Goal: Contribute content: Add original content to the website for others to see

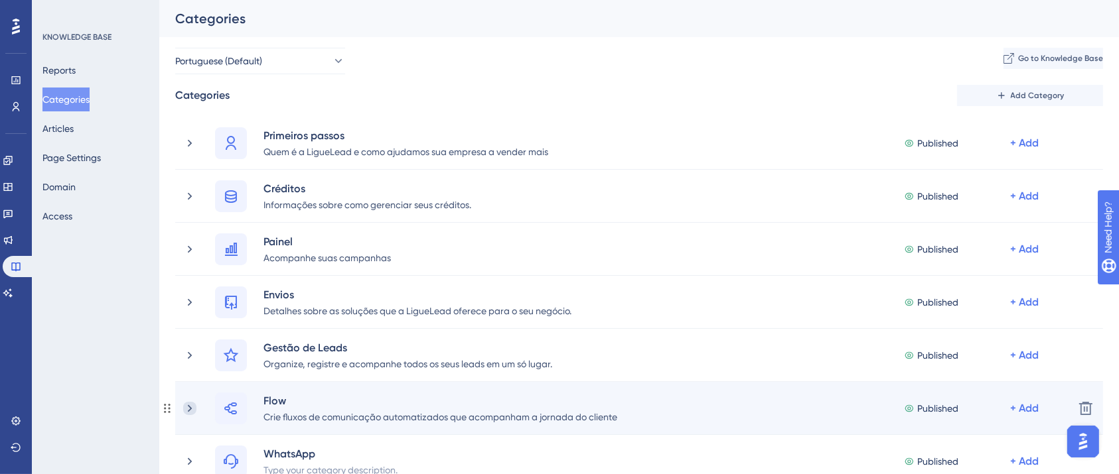
click at [194, 409] on icon at bounding box center [189, 408] width 13 height 13
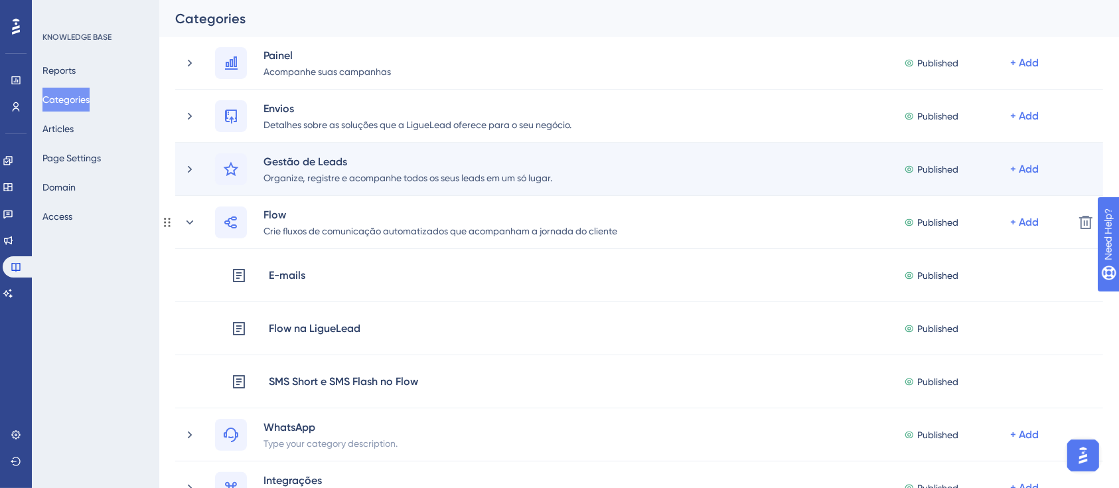
scroll to position [192, 0]
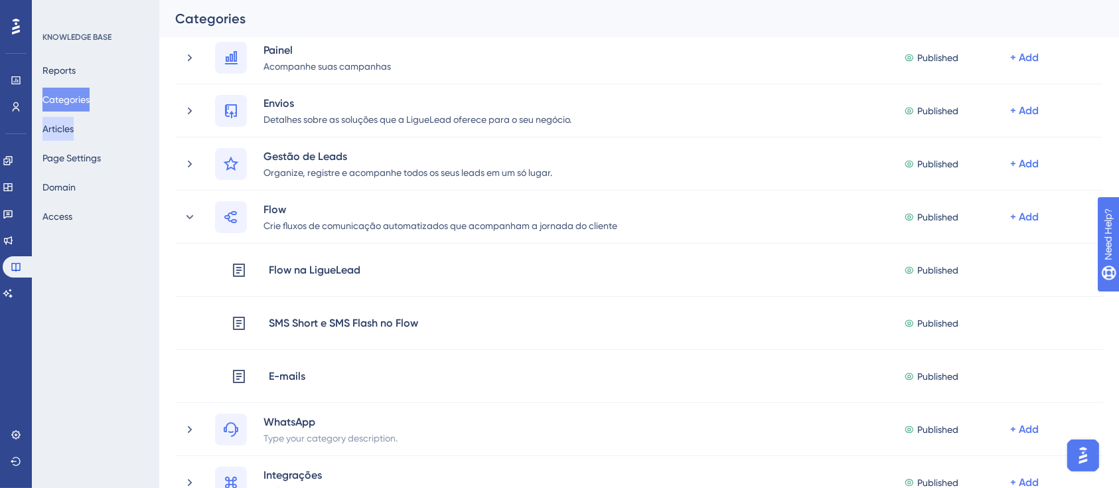
click at [74, 136] on button "Articles" at bounding box center [57, 129] width 31 height 24
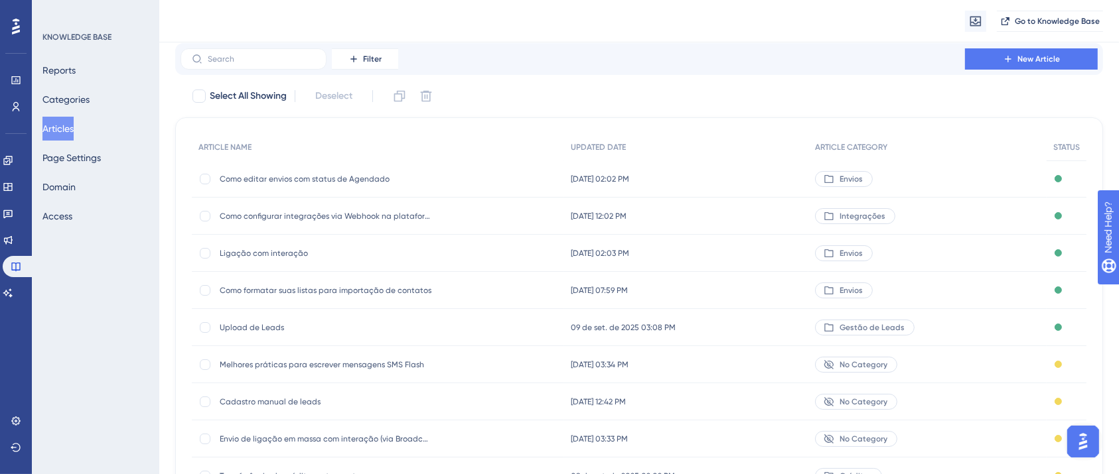
scroll to position [27, 0]
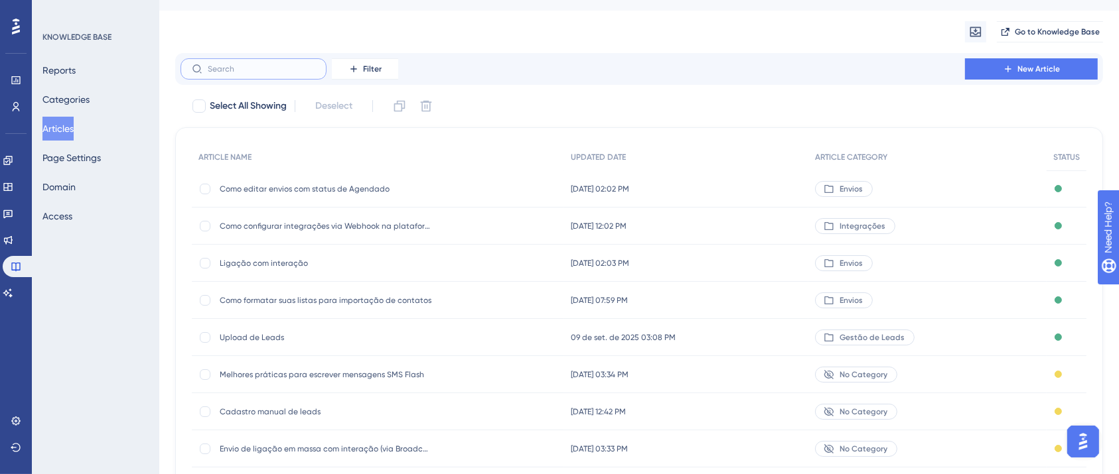
click at [291, 68] on input "text" at bounding box center [261, 68] width 107 height 9
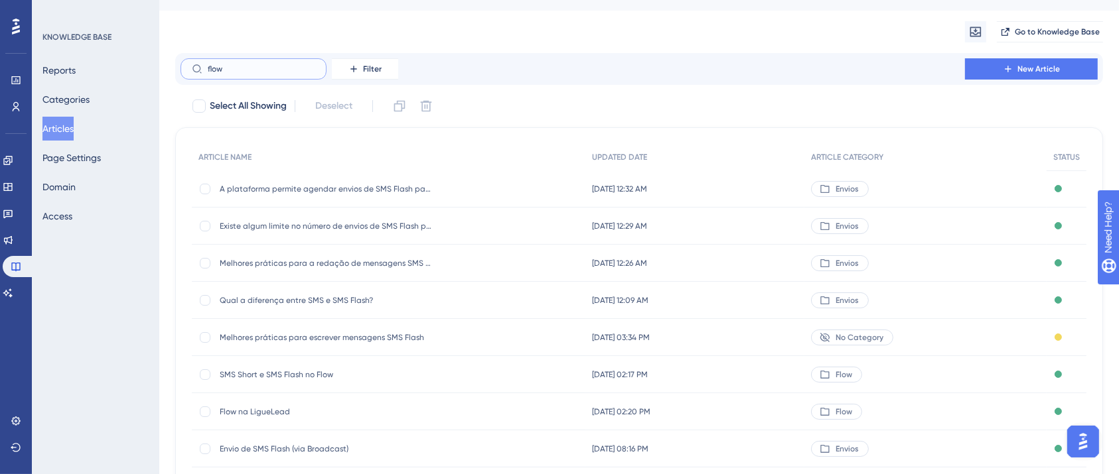
scroll to position [0, 0]
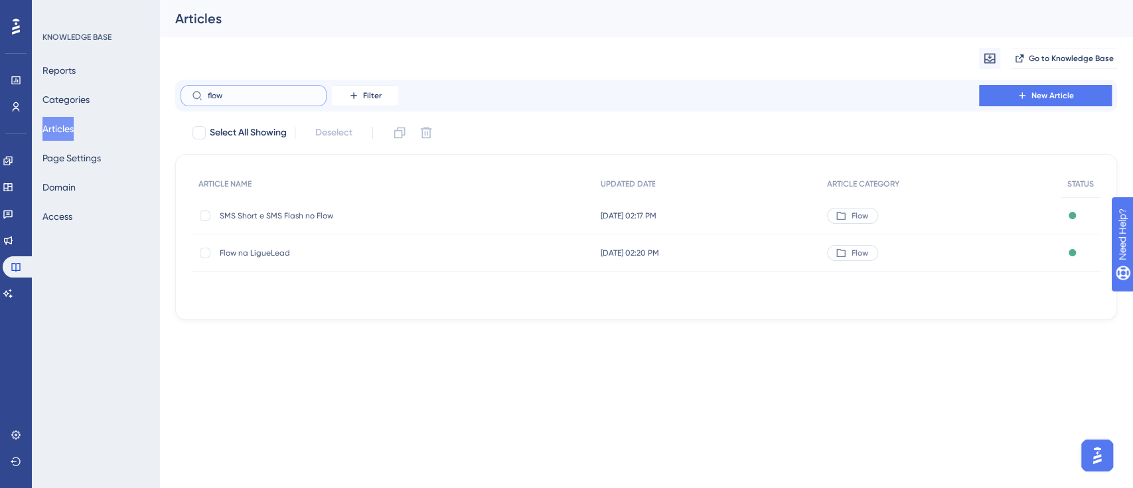
type input "flow"
click at [268, 248] on span "Flow na LigueLead" at bounding box center [326, 252] width 212 height 11
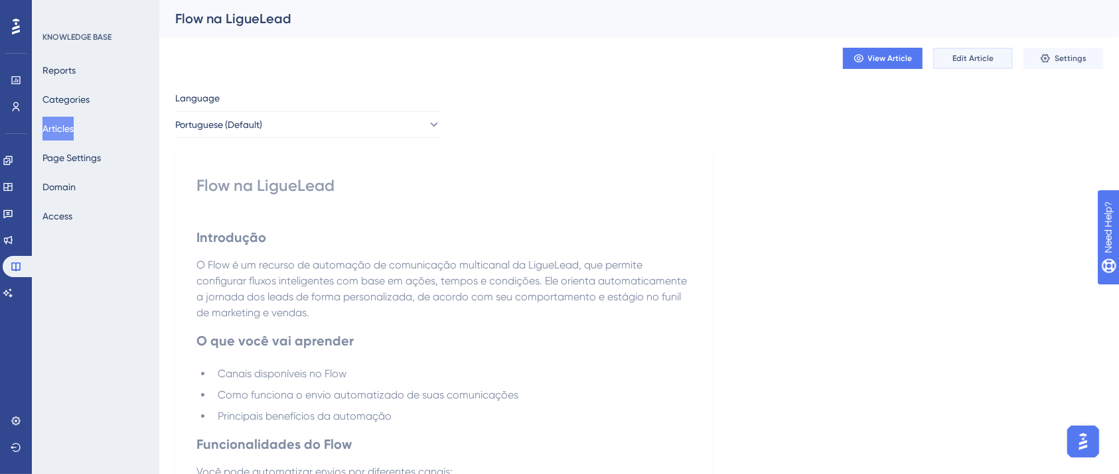
click at [989, 58] on span "Edit Article" at bounding box center [972, 58] width 41 height 11
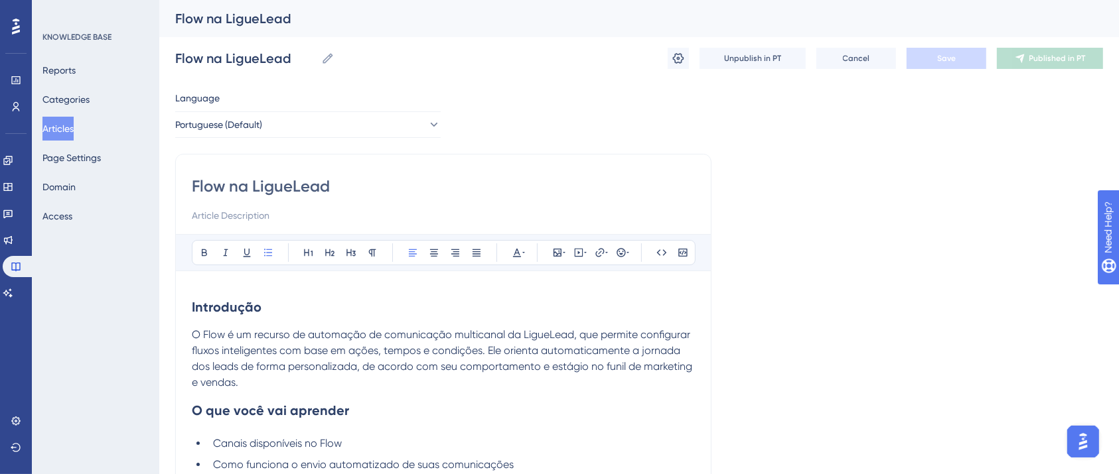
scroll to position [410, 0]
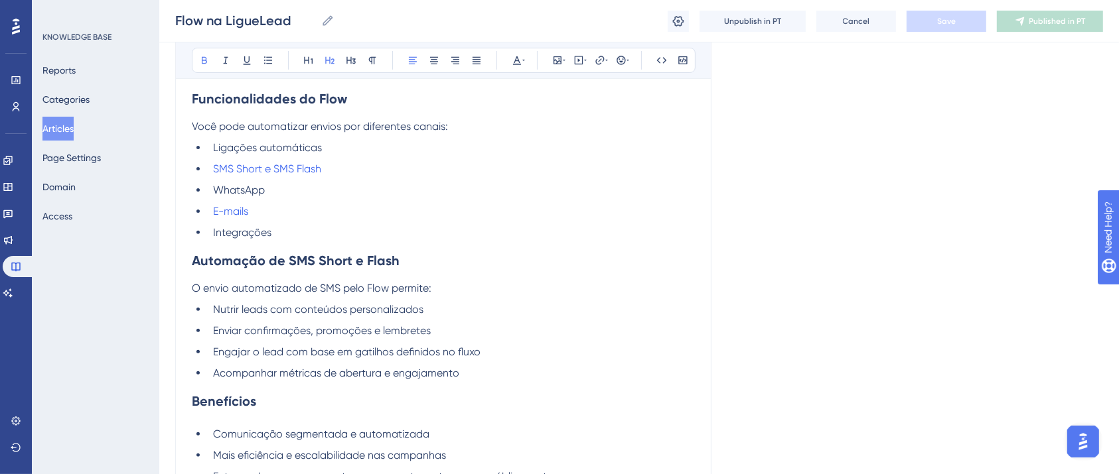
click at [259, 227] on span "Integrações" at bounding box center [242, 232] width 58 height 13
click at [600, 56] on icon at bounding box center [599, 60] width 9 height 9
click at [595, 151] on input "https://" at bounding box center [599, 147] width 123 height 15
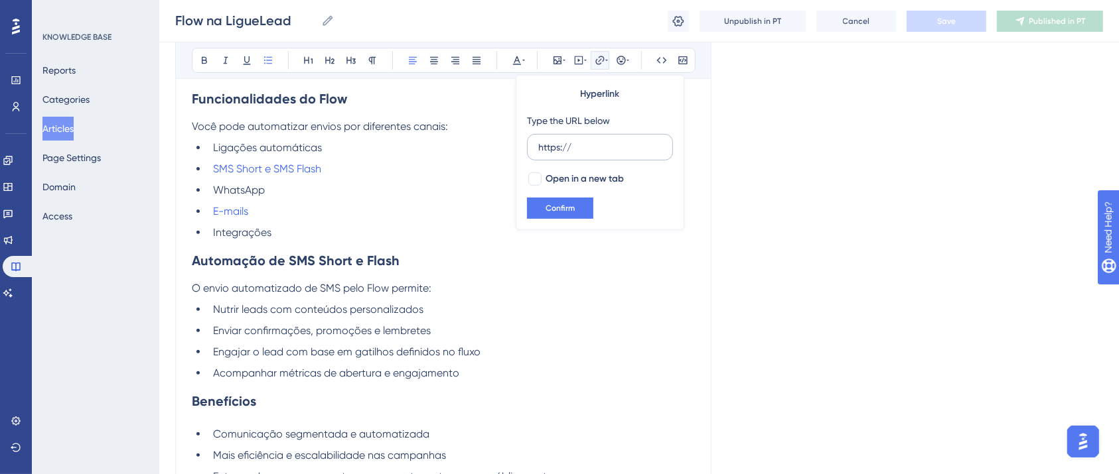
click at [595, 151] on input "https://" at bounding box center [599, 147] width 123 height 15
type input "[URL][DOMAIN_NAME]"
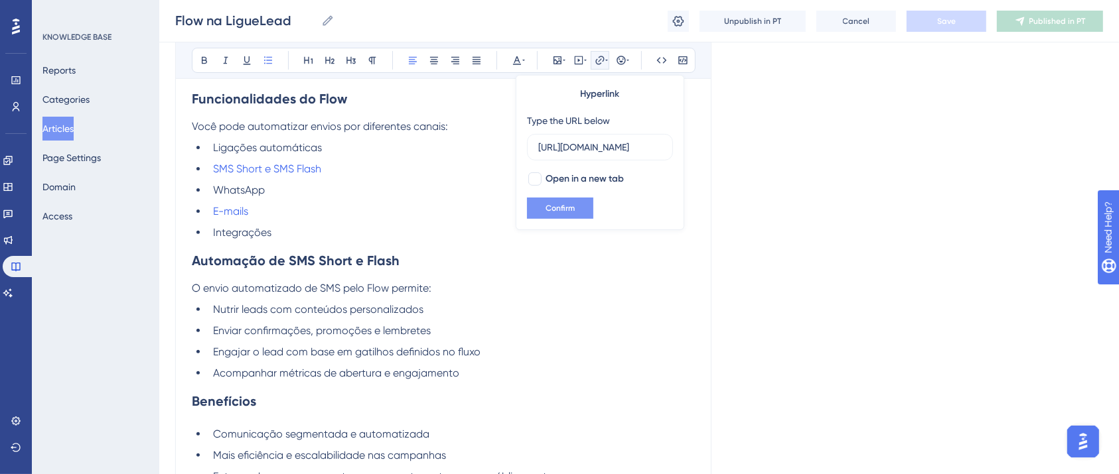
click at [573, 207] on span "Confirm" at bounding box center [559, 208] width 29 height 11
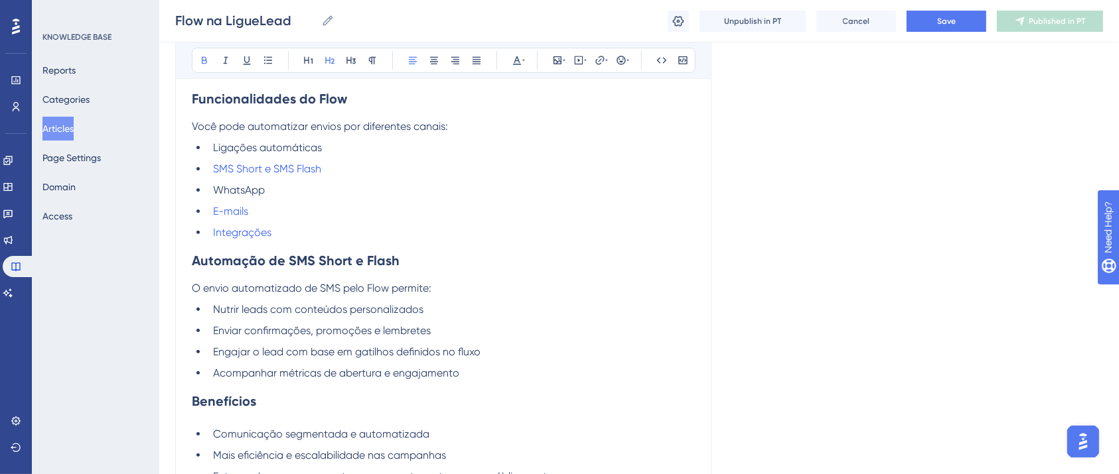
click at [314, 244] on h2 "Automação de SMS Short e Flash" at bounding box center [443, 261] width 503 height 40
click at [264, 233] on span "Integrações" at bounding box center [242, 232] width 58 height 13
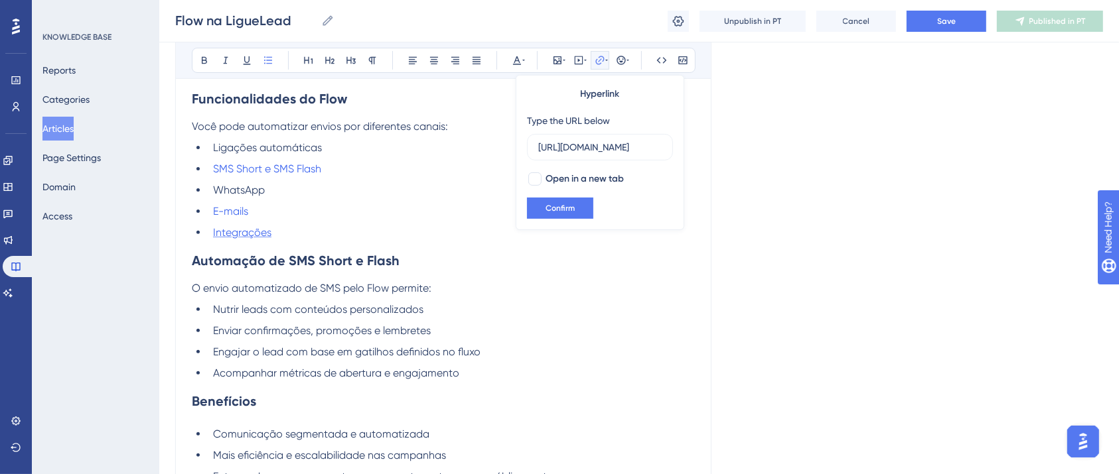
scroll to position [0, 355]
click at [561, 178] on span "Open in a new tab" at bounding box center [584, 179] width 78 height 16
checkbox input "true"
click at [553, 198] on button "Confirm" at bounding box center [560, 208] width 66 height 21
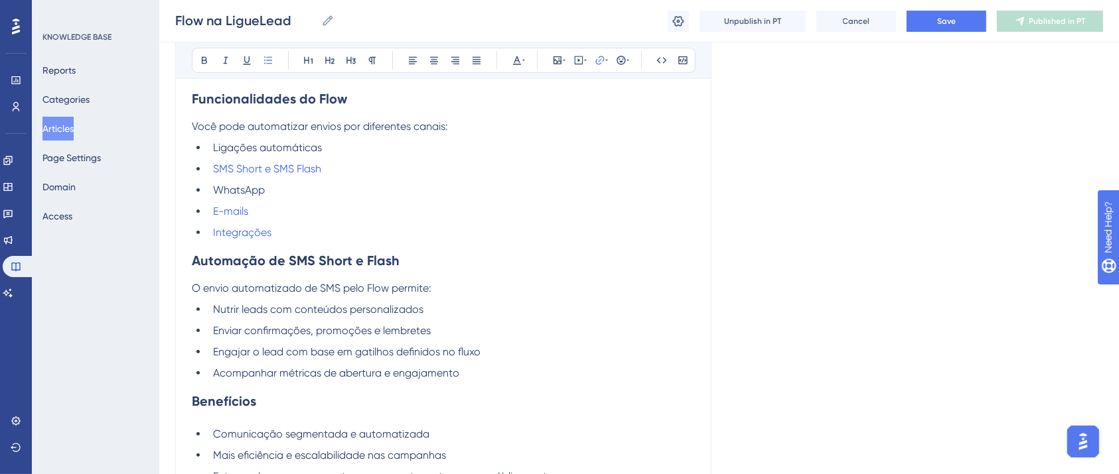
click at [404, 226] on li "Integrações" at bounding box center [451, 233] width 487 height 16
click at [943, 18] on span "Save" at bounding box center [946, 21] width 19 height 11
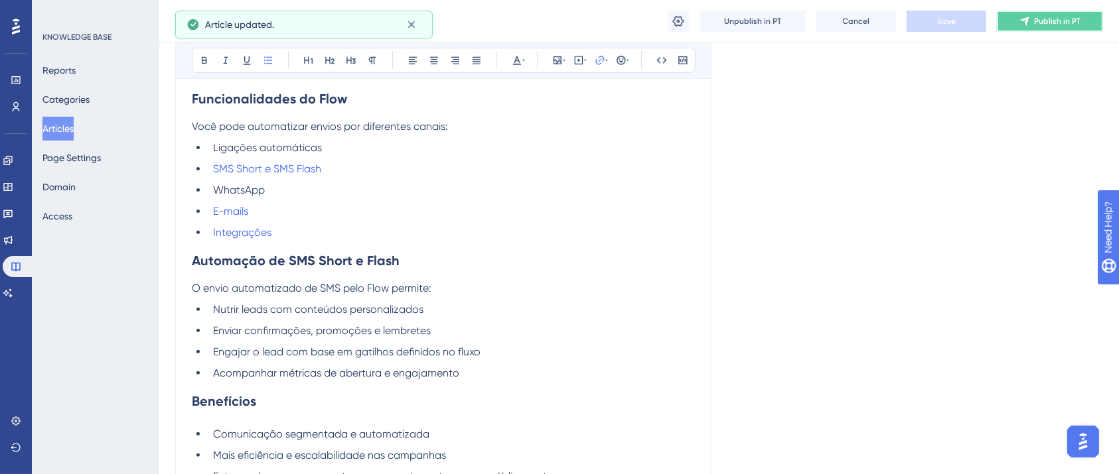
click at [1040, 19] on span "Publish in PT" at bounding box center [1057, 21] width 46 height 11
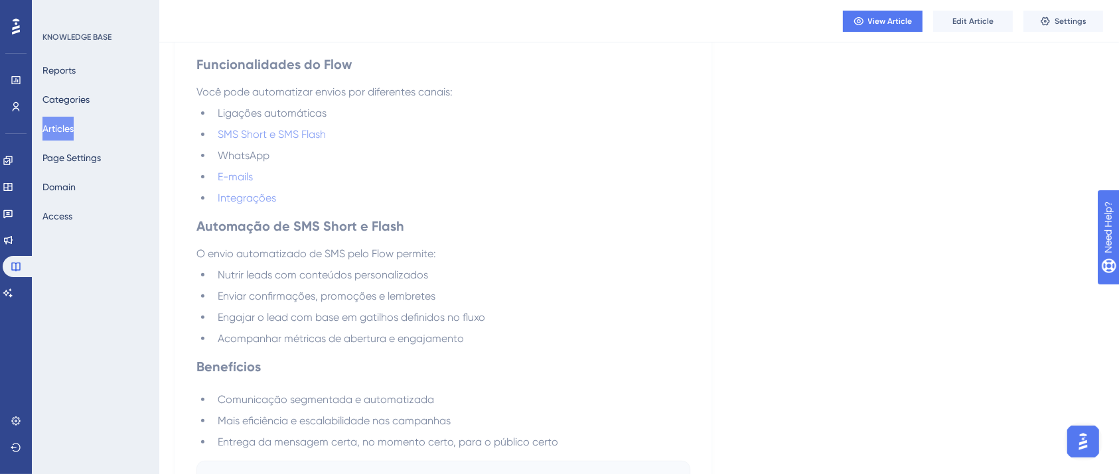
scroll to position [324, 0]
